Goal: Transaction & Acquisition: Purchase product/service

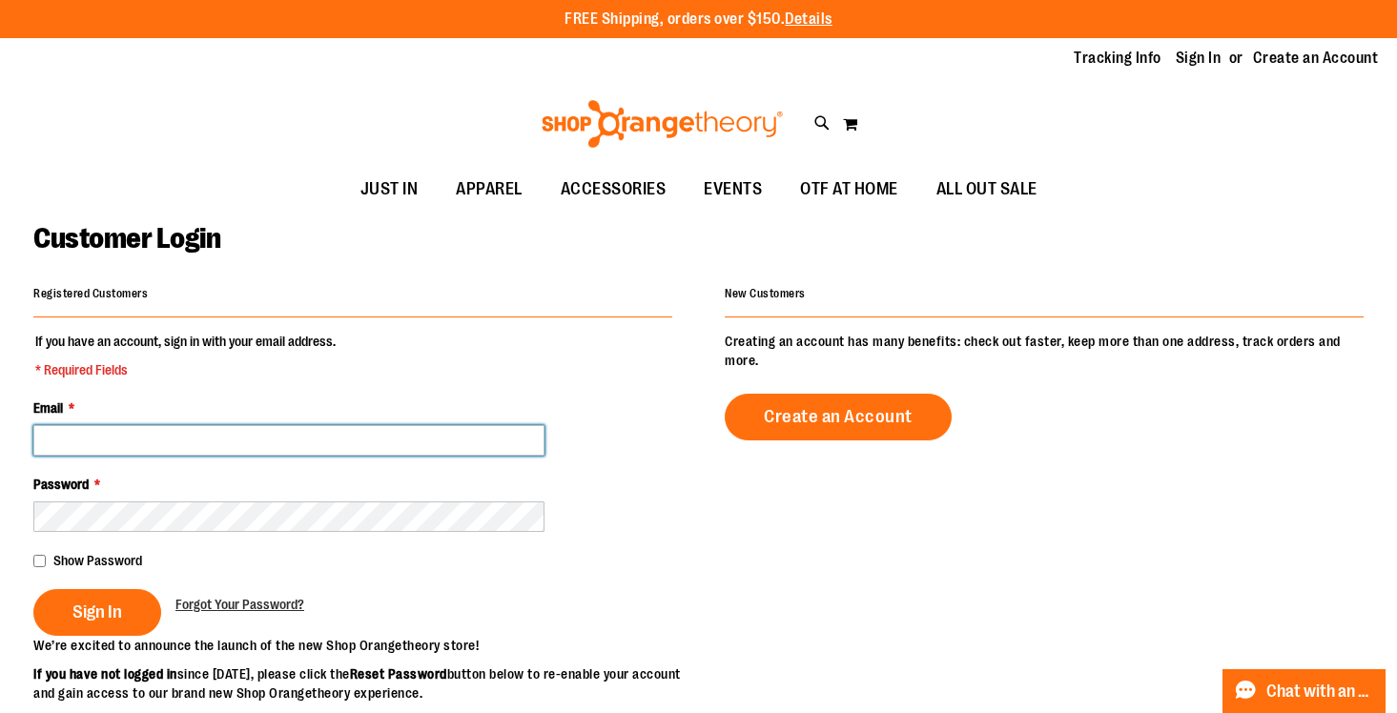
click at [356, 426] on input "Email *" at bounding box center [288, 440] width 511 height 31
type input "**********"
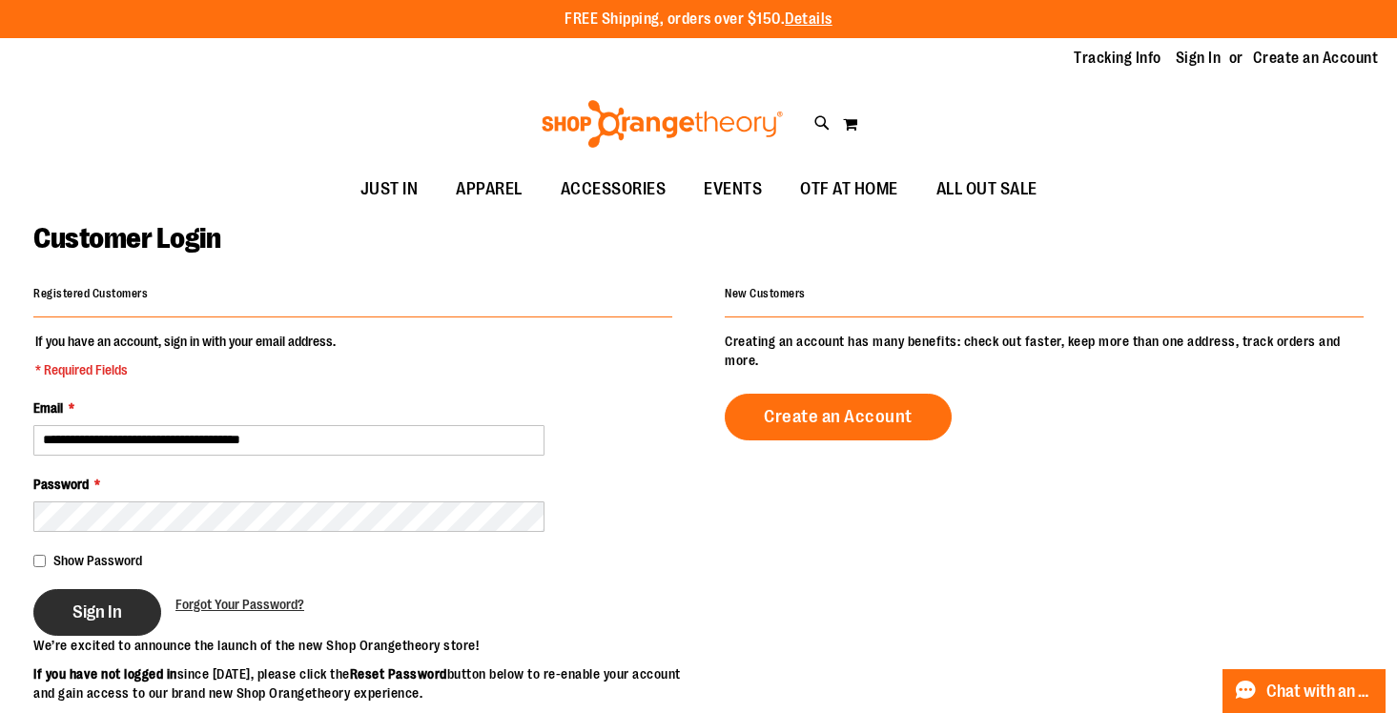
click at [115, 602] on span "Sign In" at bounding box center [97, 612] width 50 height 21
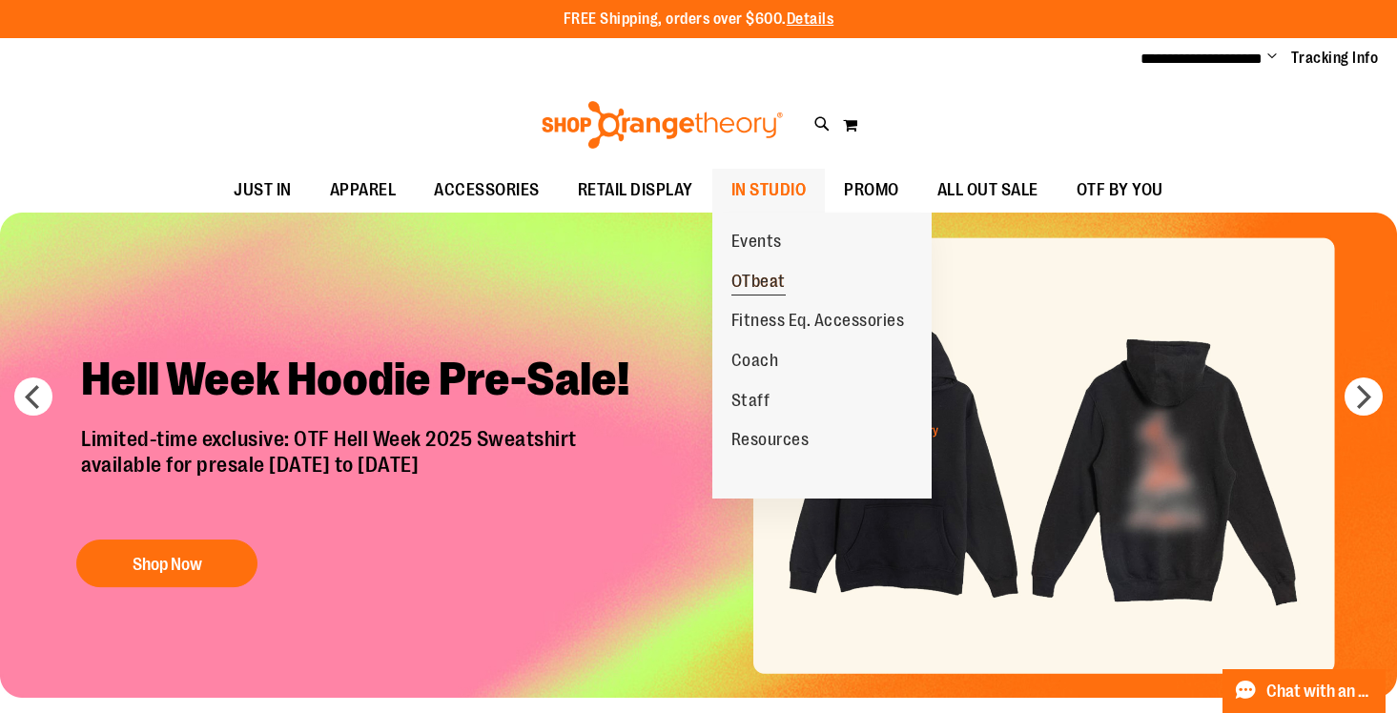
click at [768, 279] on span "OTbeat" at bounding box center [758, 284] width 54 height 24
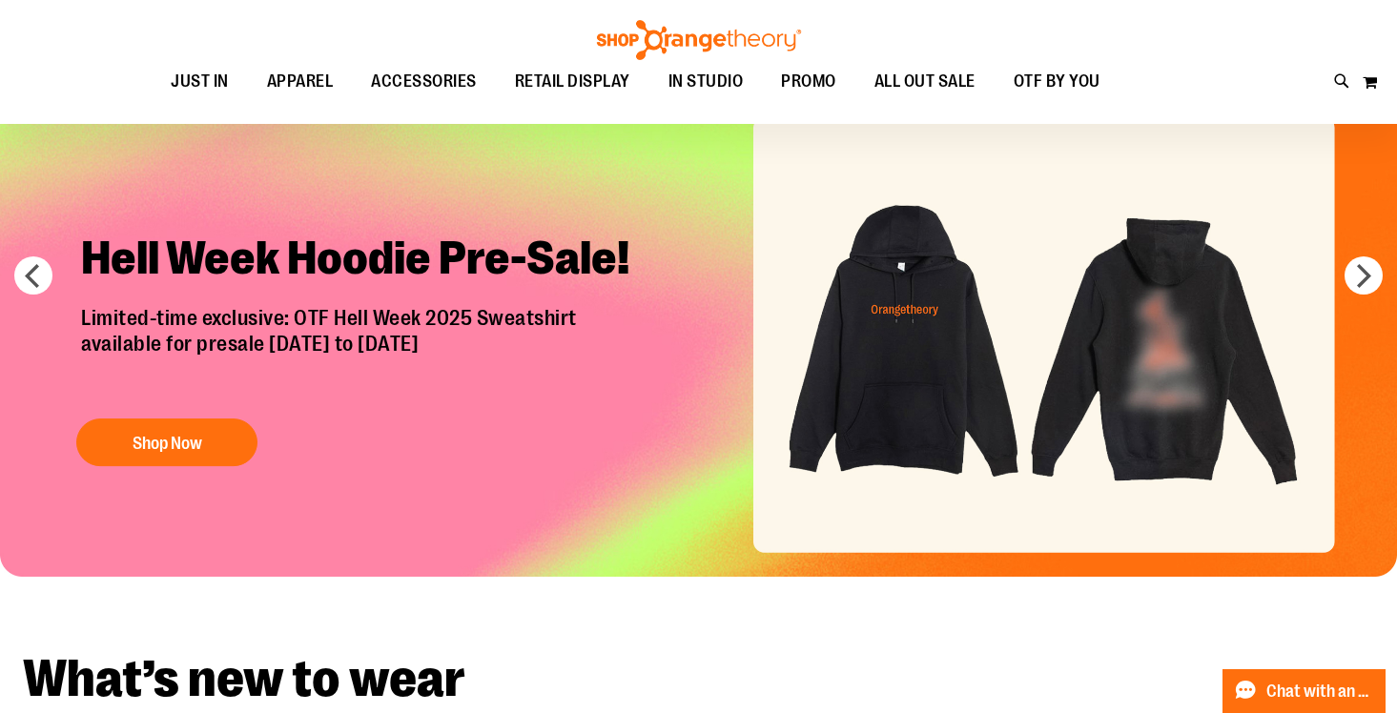
scroll to position [121, 0]
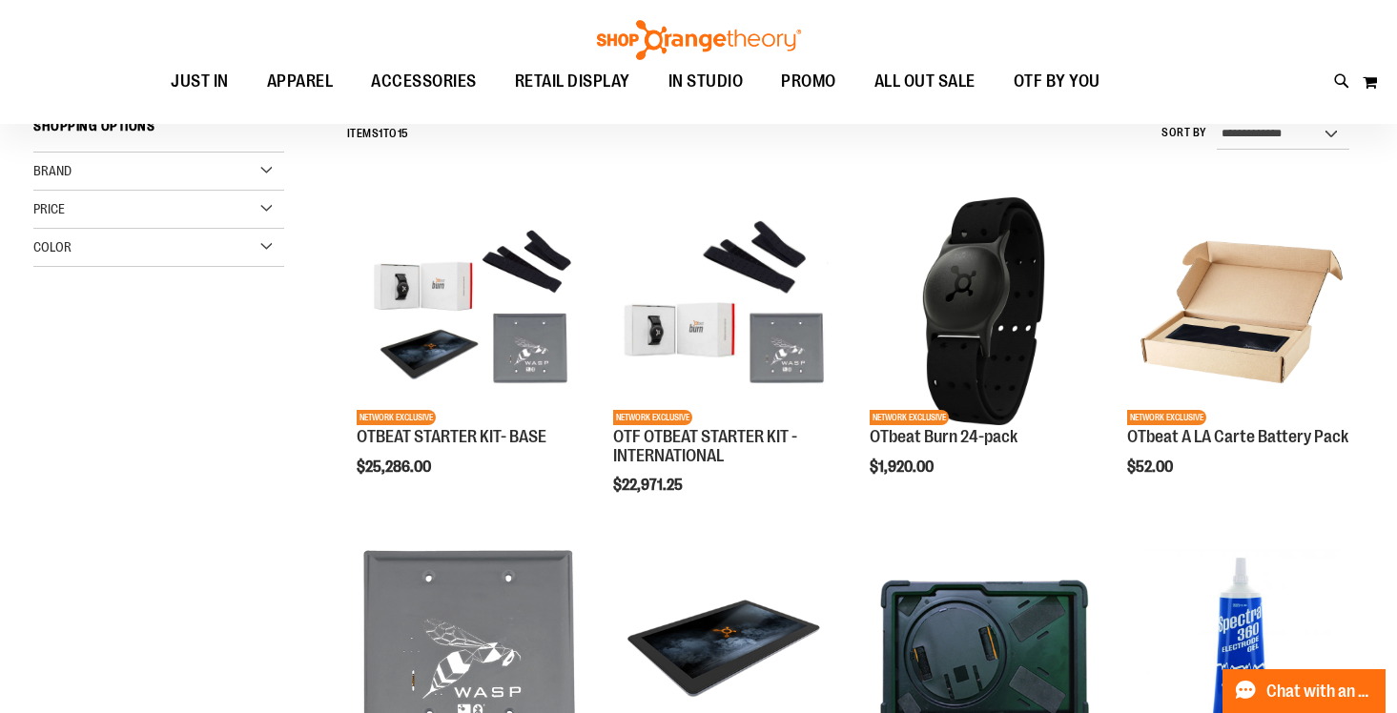
scroll to position [190, 0]
